Goal: Transaction & Acquisition: Purchase product/service

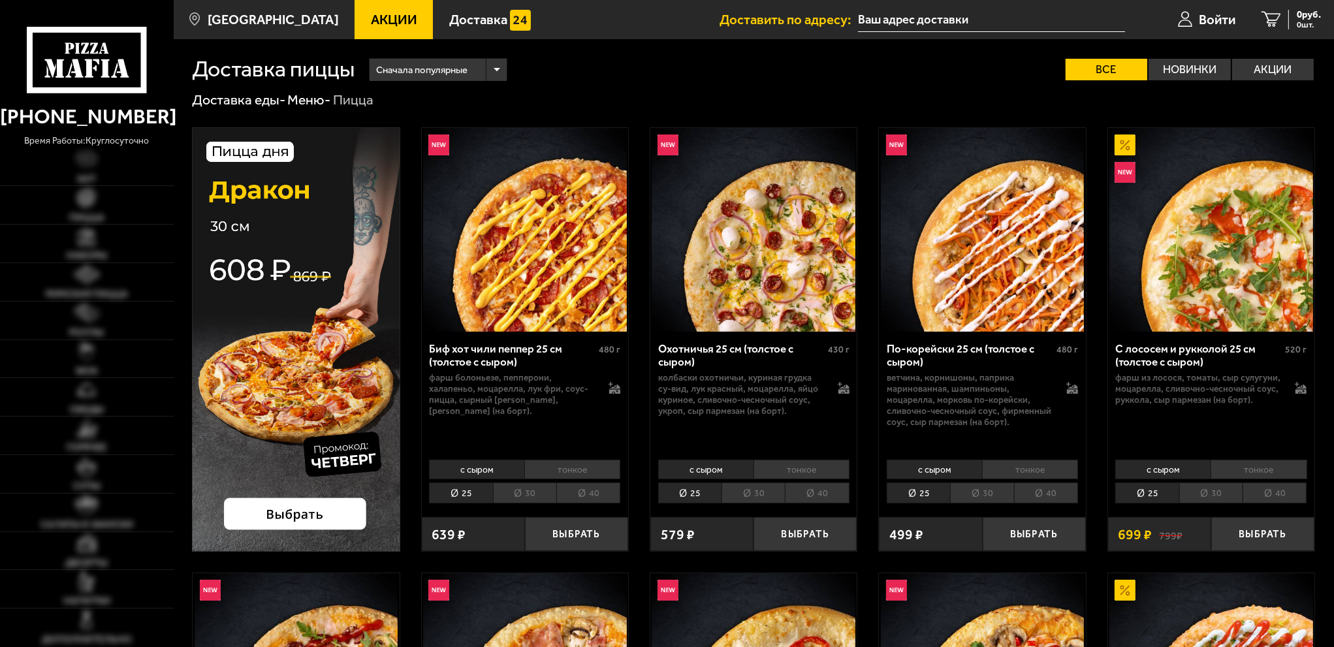
type input "[STREET_ADDRESS]"
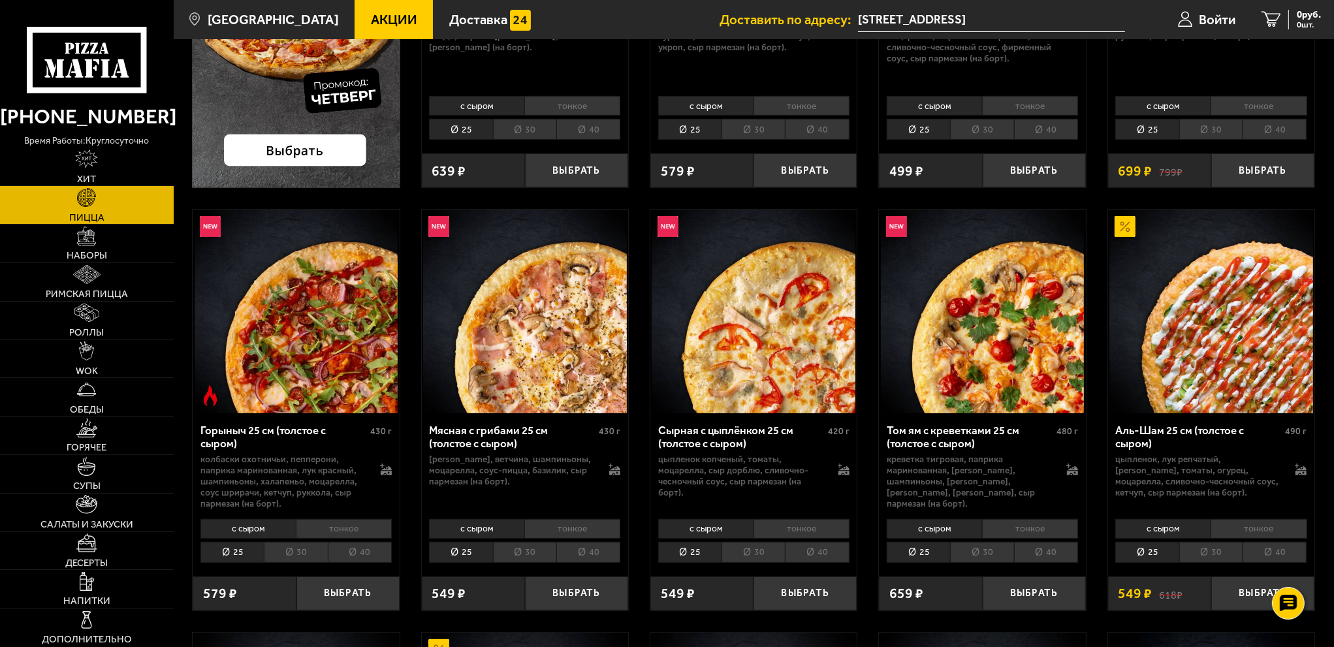
scroll to position [457, 0]
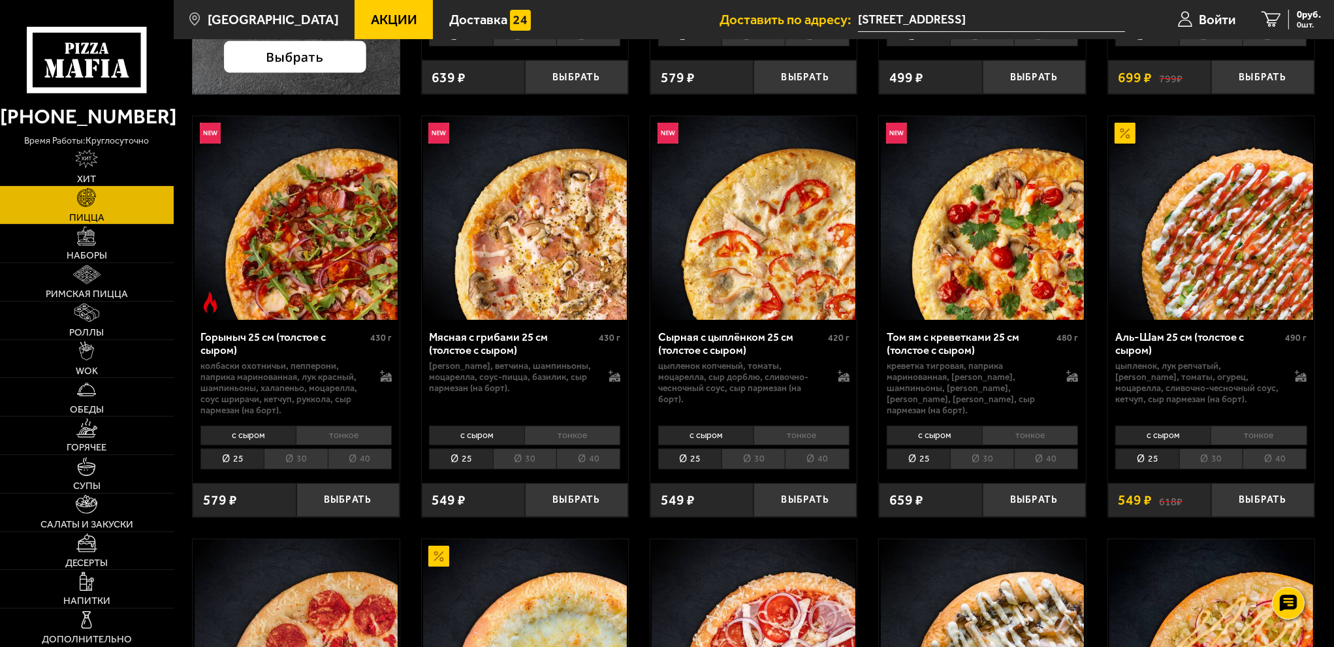
click at [1002, 253] on img at bounding box center [983, 218] width 204 height 204
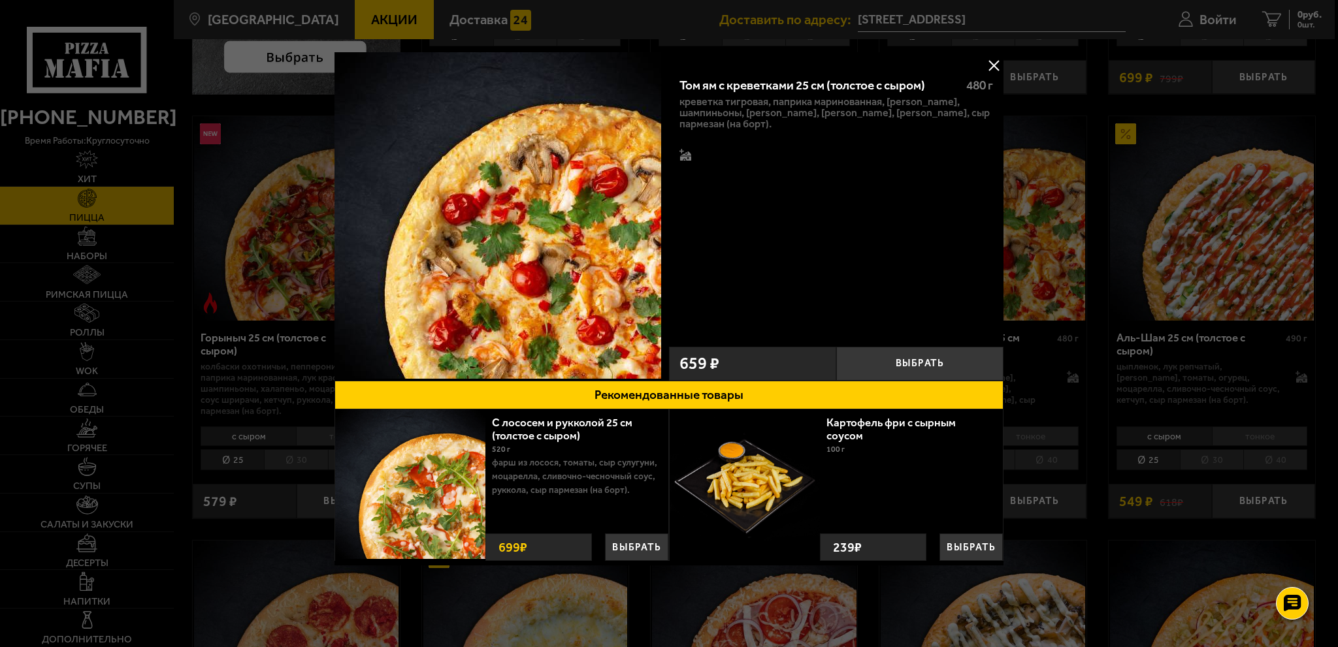
click at [989, 63] on button at bounding box center [994, 66] width 20 height 20
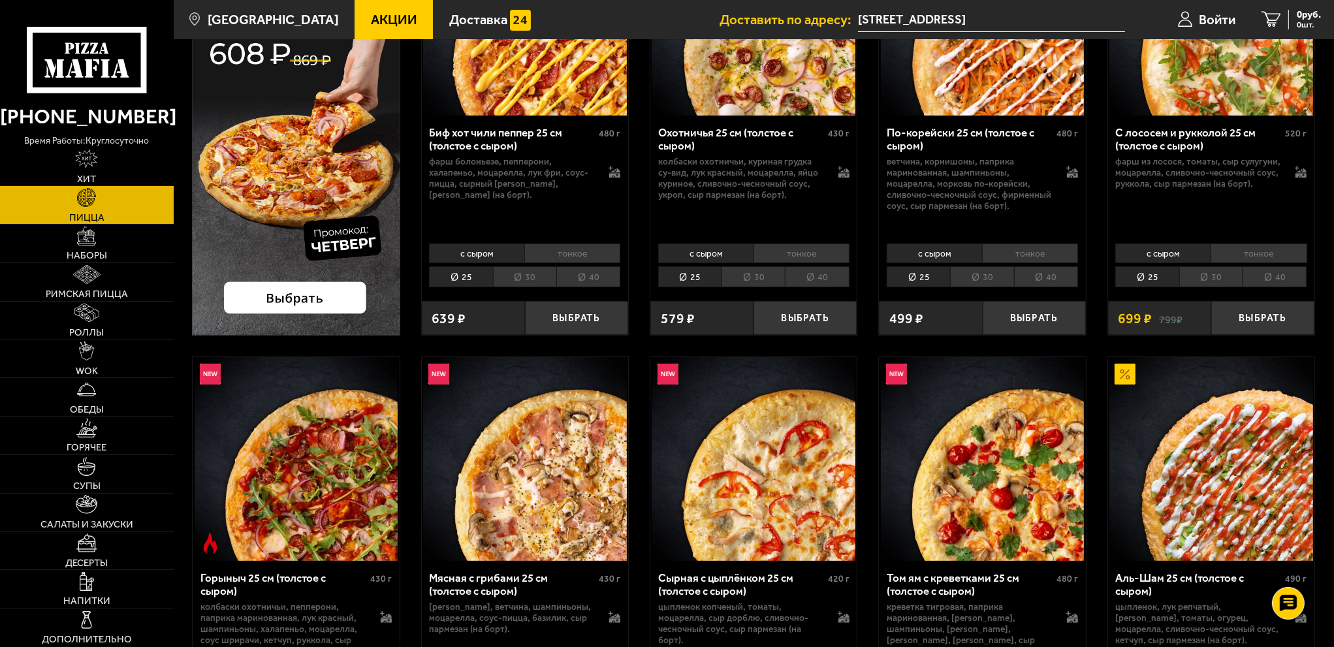
scroll to position [392, 0]
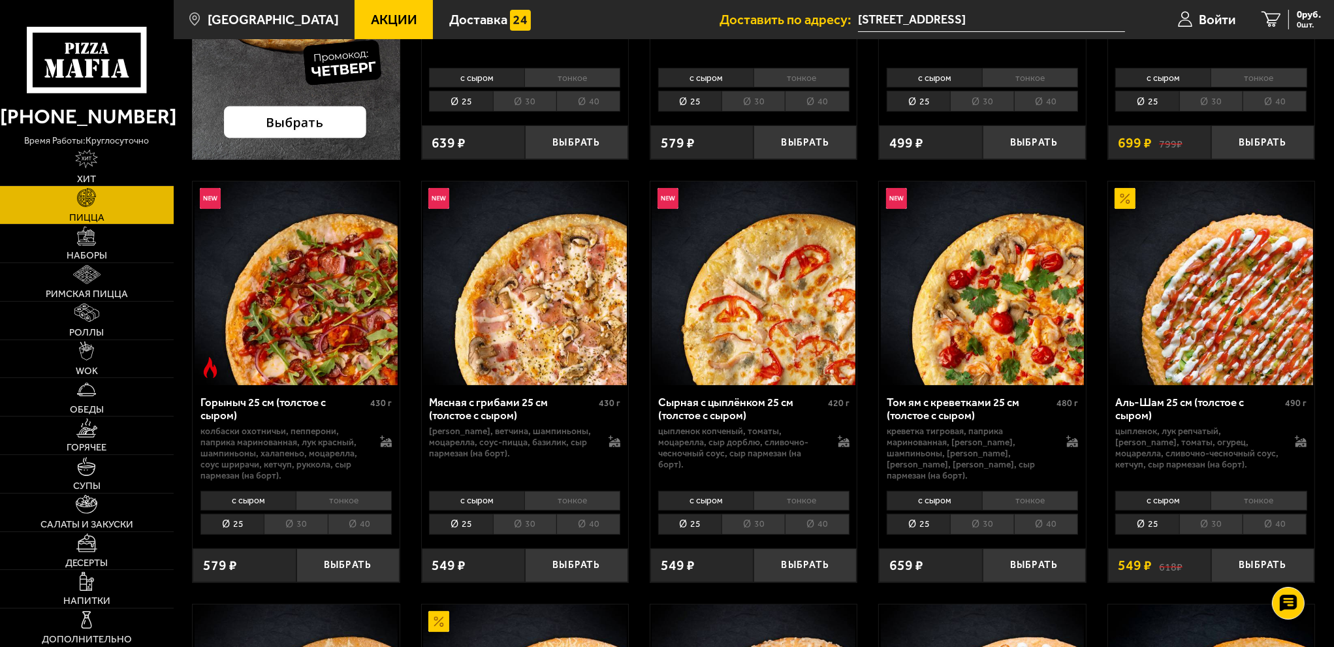
click at [993, 301] on img at bounding box center [983, 284] width 204 height 204
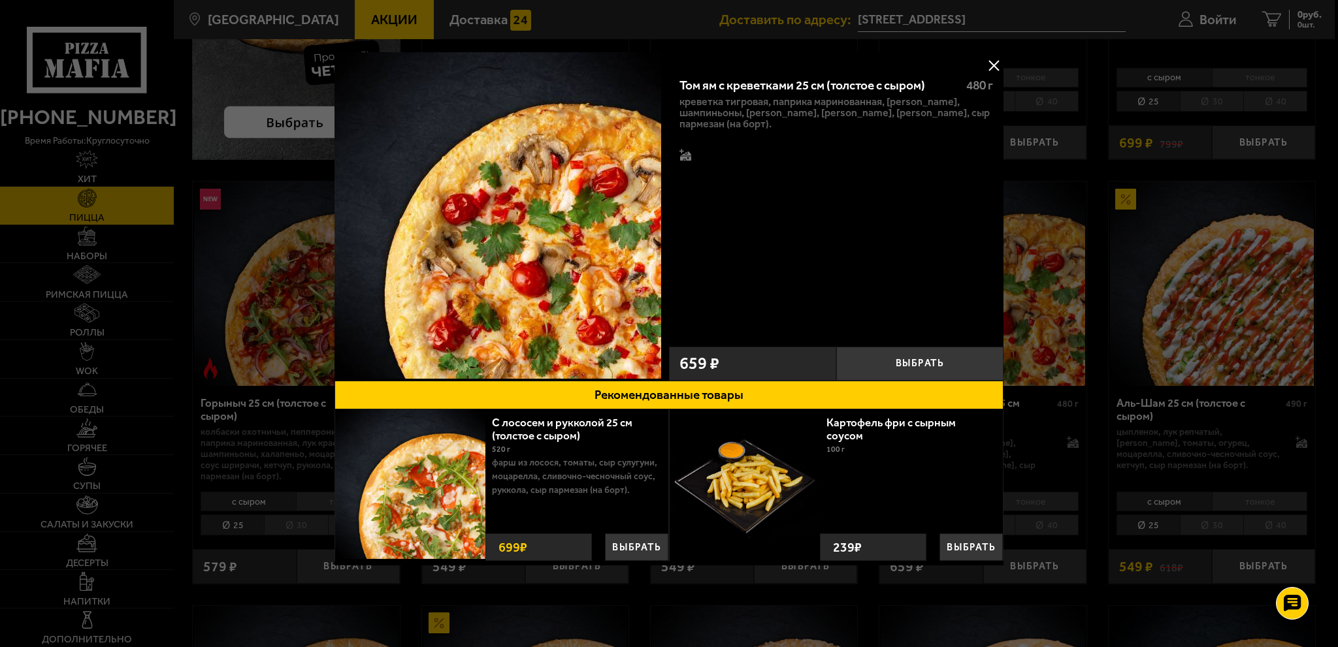
click at [998, 63] on button at bounding box center [994, 66] width 20 height 20
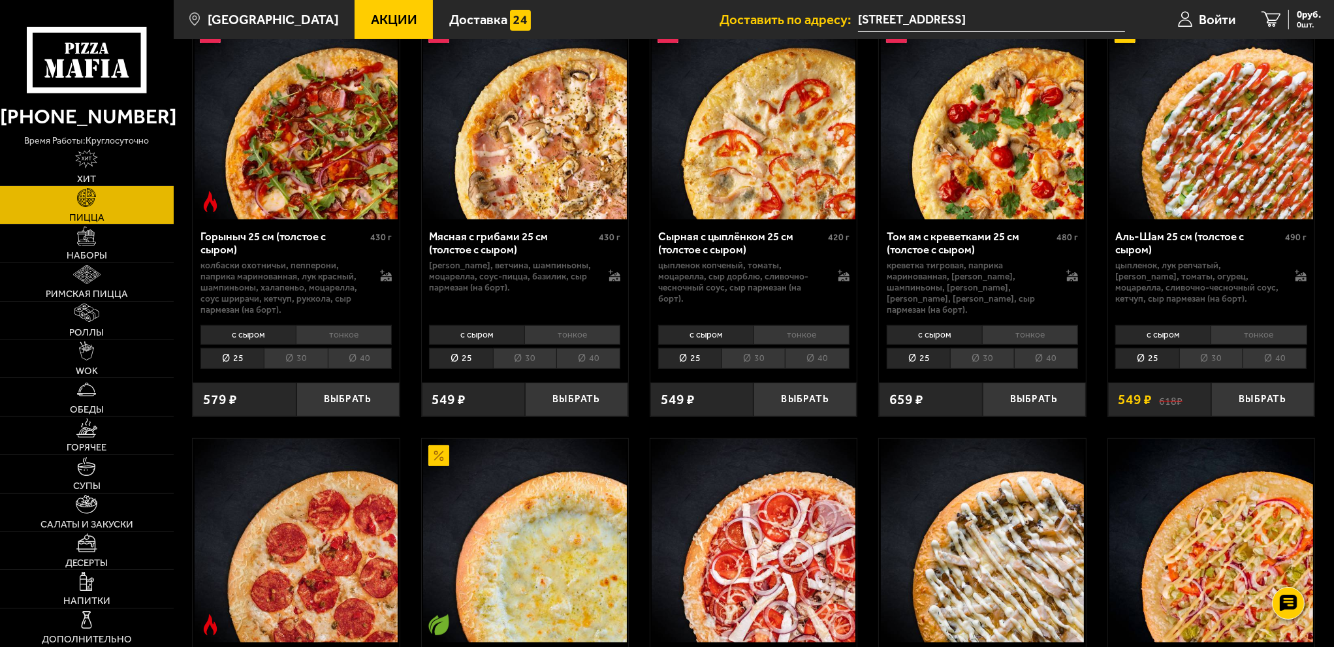
scroll to position [588, 0]
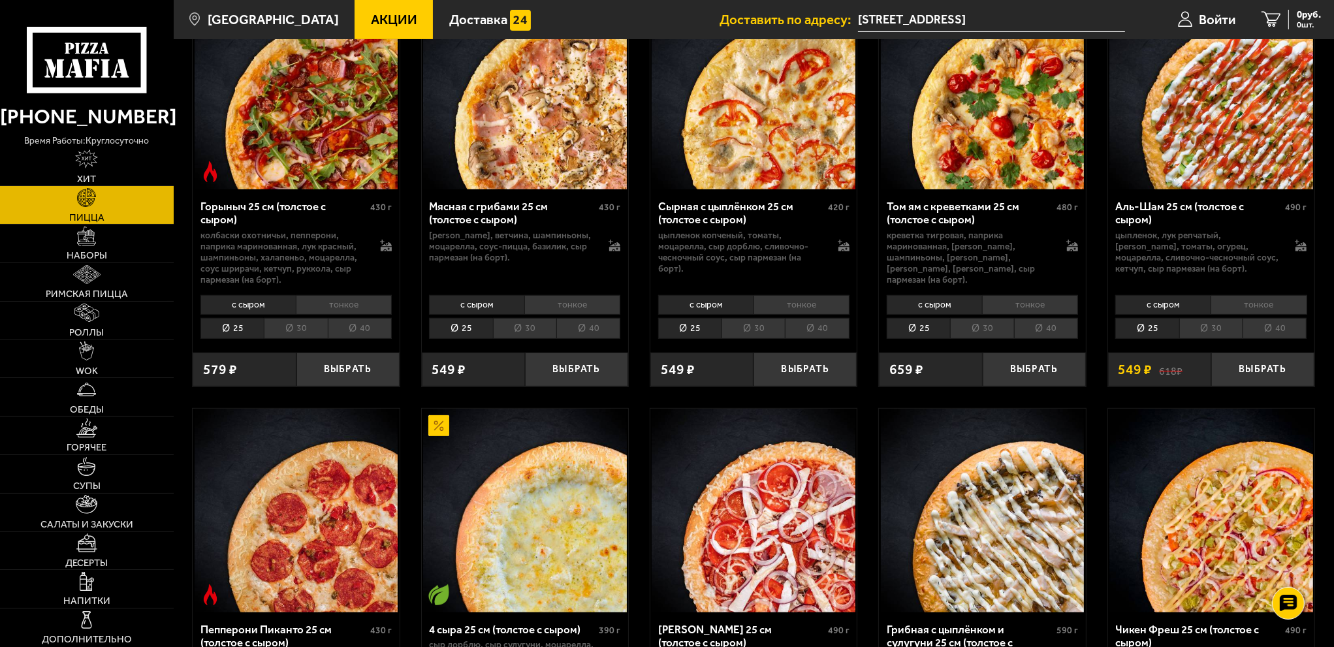
click at [1031, 146] on img at bounding box center [983, 88] width 204 height 204
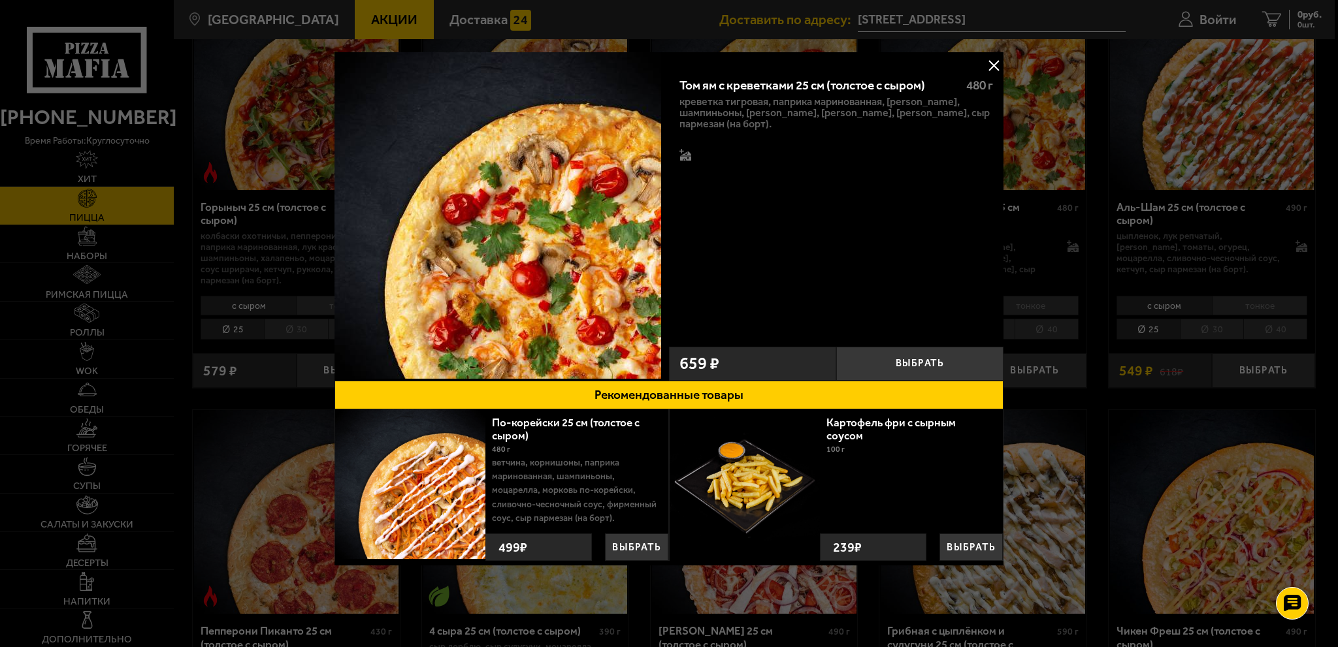
click at [995, 64] on button at bounding box center [994, 66] width 20 height 20
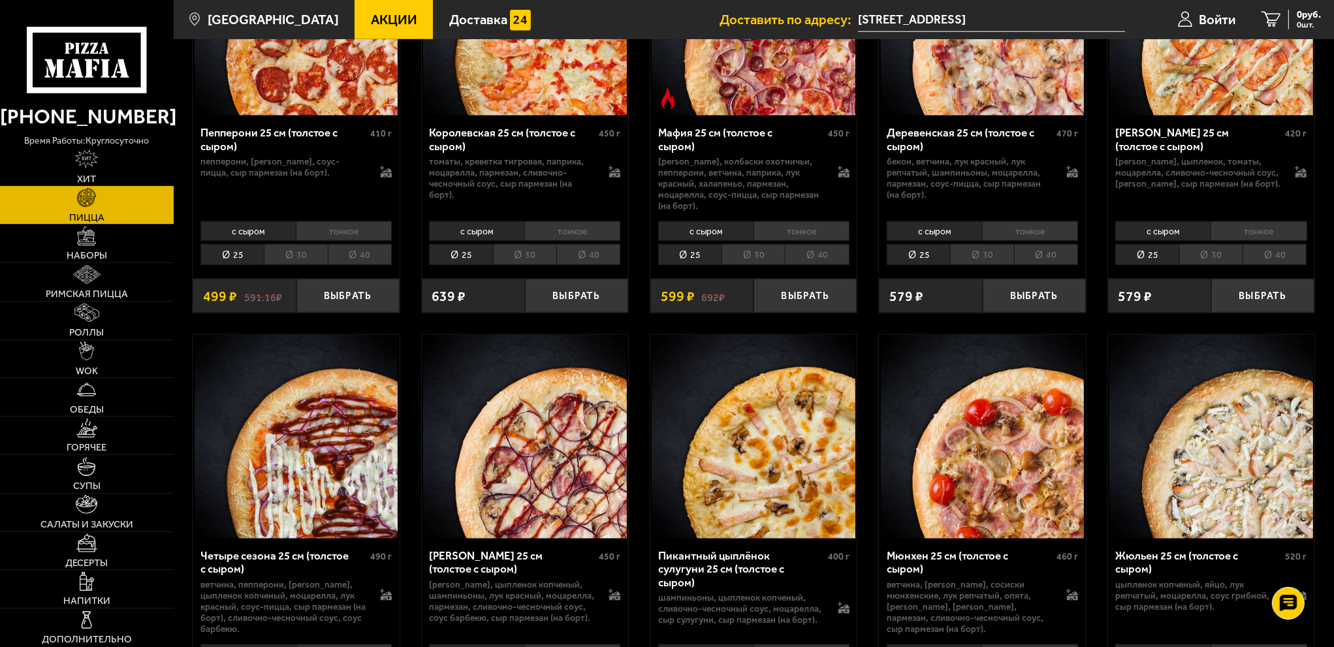
scroll to position [2025, 0]
